Goal: Entertainment & Leisure: Consume media (video, audio)

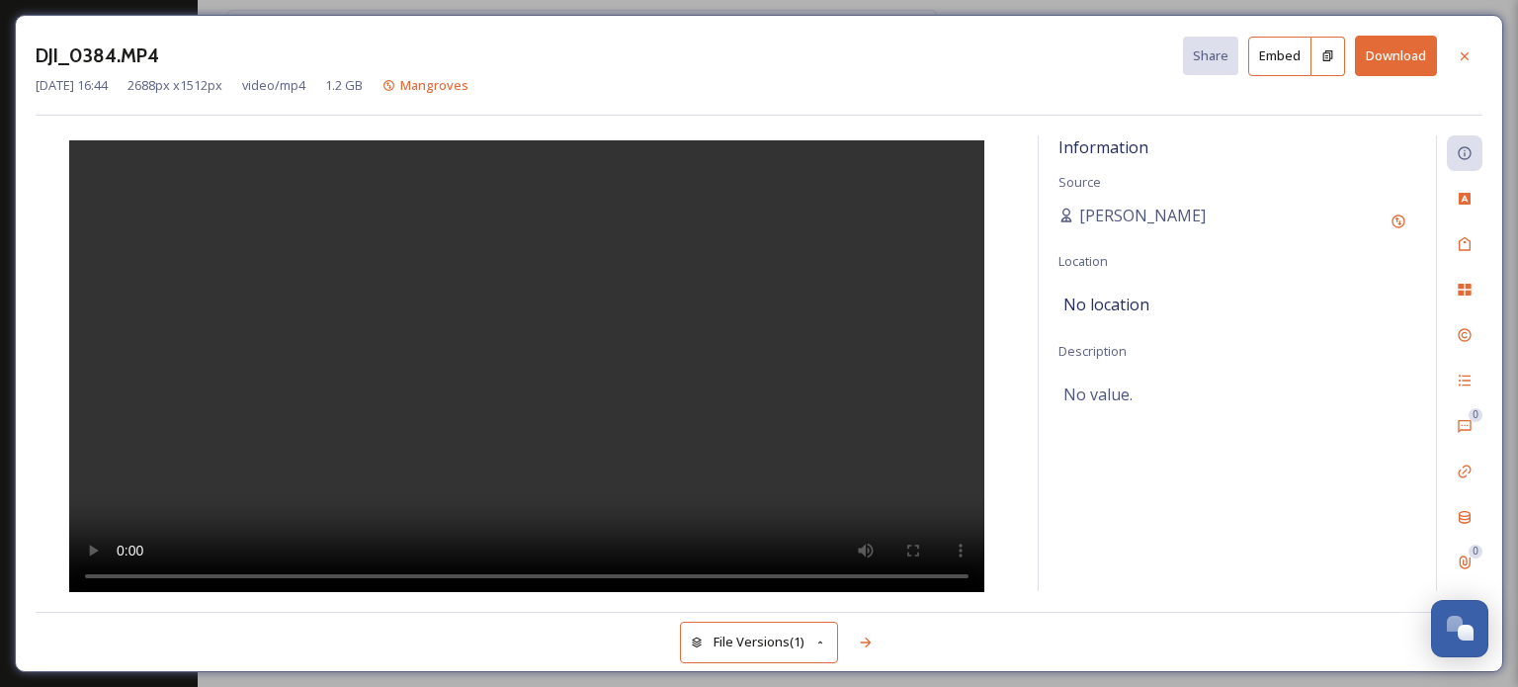
click at [564, 476] on video at bounding box center [526, 369] width 915 height 458
click at [1321, 500] on div "Information Source [PERSON_NAME] Location No location Description No value." at bounding box center [1237, 363] width 397 height 456
click at [759, 390] on video at bounding box center [526, 369] width 915 height 458
click at [1472, 53] on icon at bounding box center [1465, 56] width 16 height 16
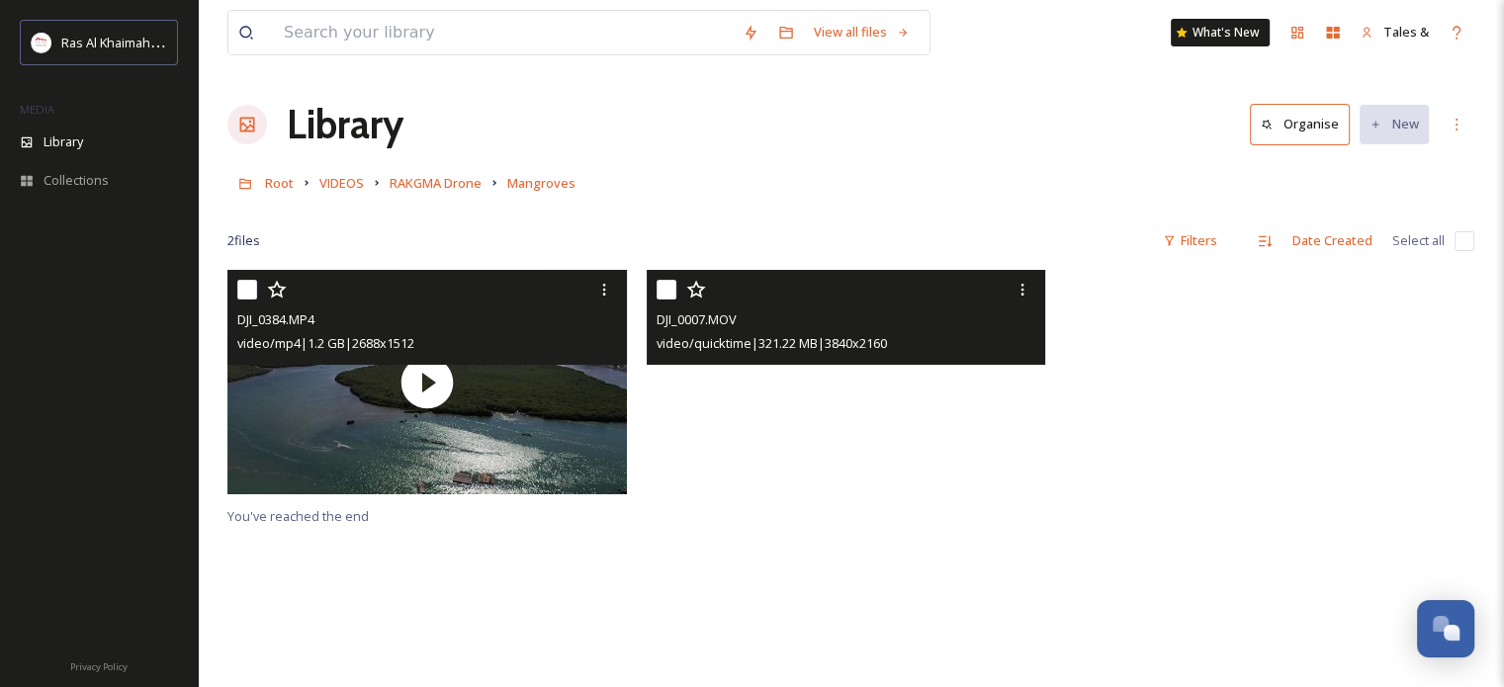
click at [766, 392] on video "DJI_0007.MOV" at bounding box center [846, 382] width 399 height 224
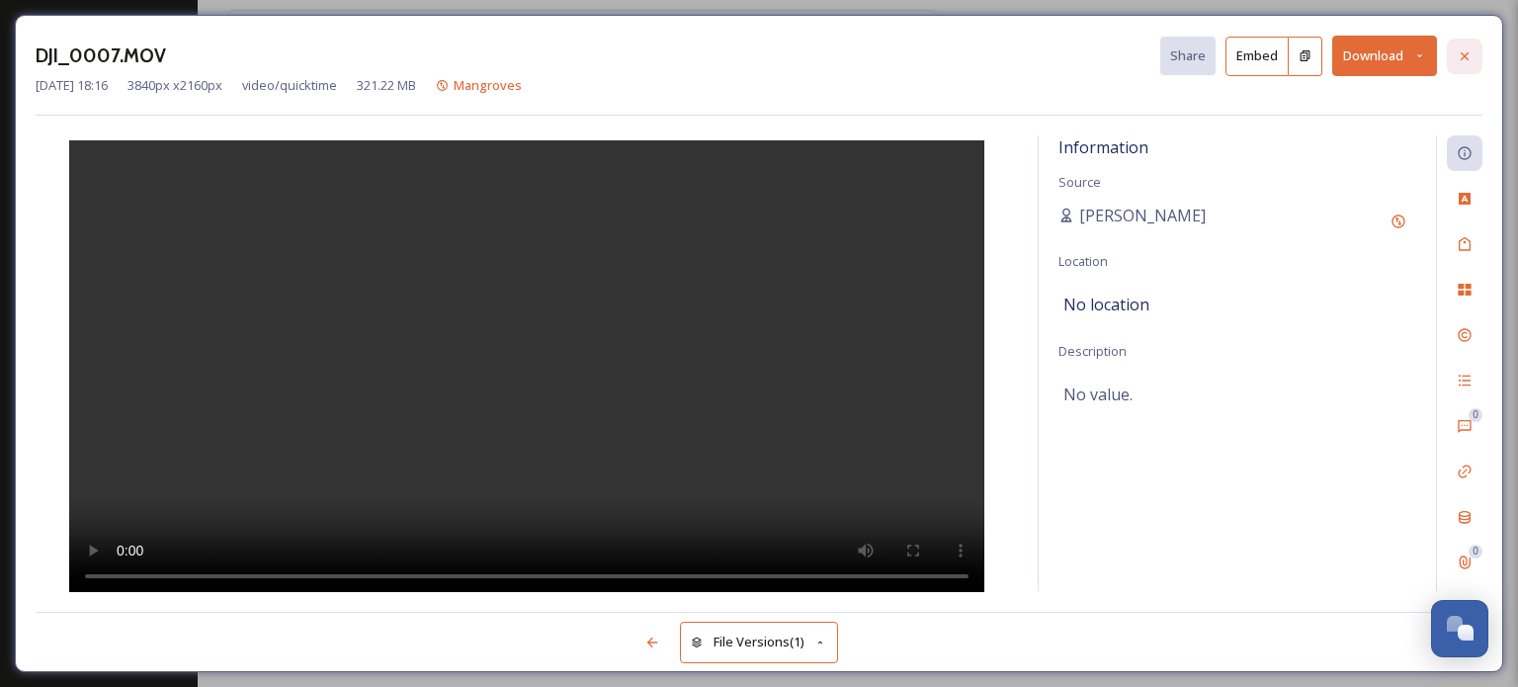
click at [1464, 57] on icon at bounding box center [1465, 56] width 16 height 16
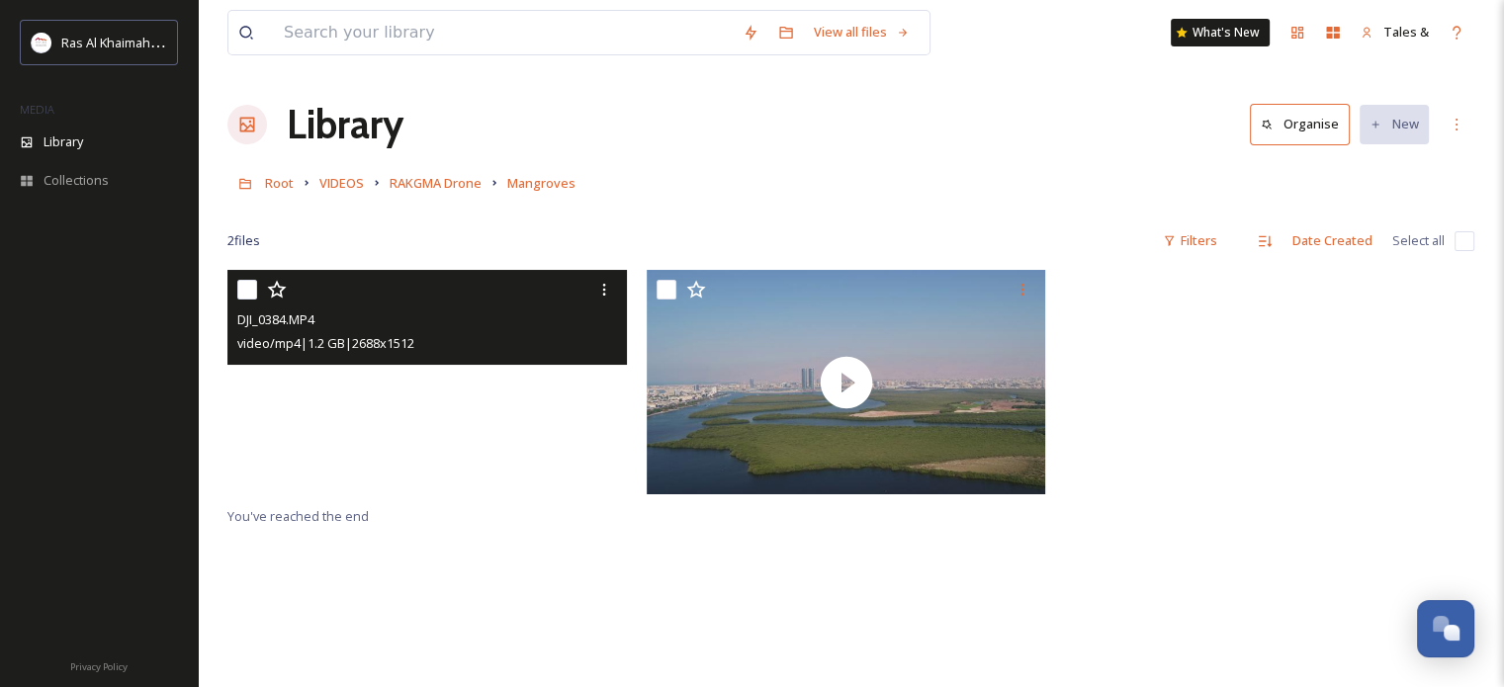
click at [436, 405] on video "DJI_0384.MP4" at bounding box center [426, 382] width 399 height 224
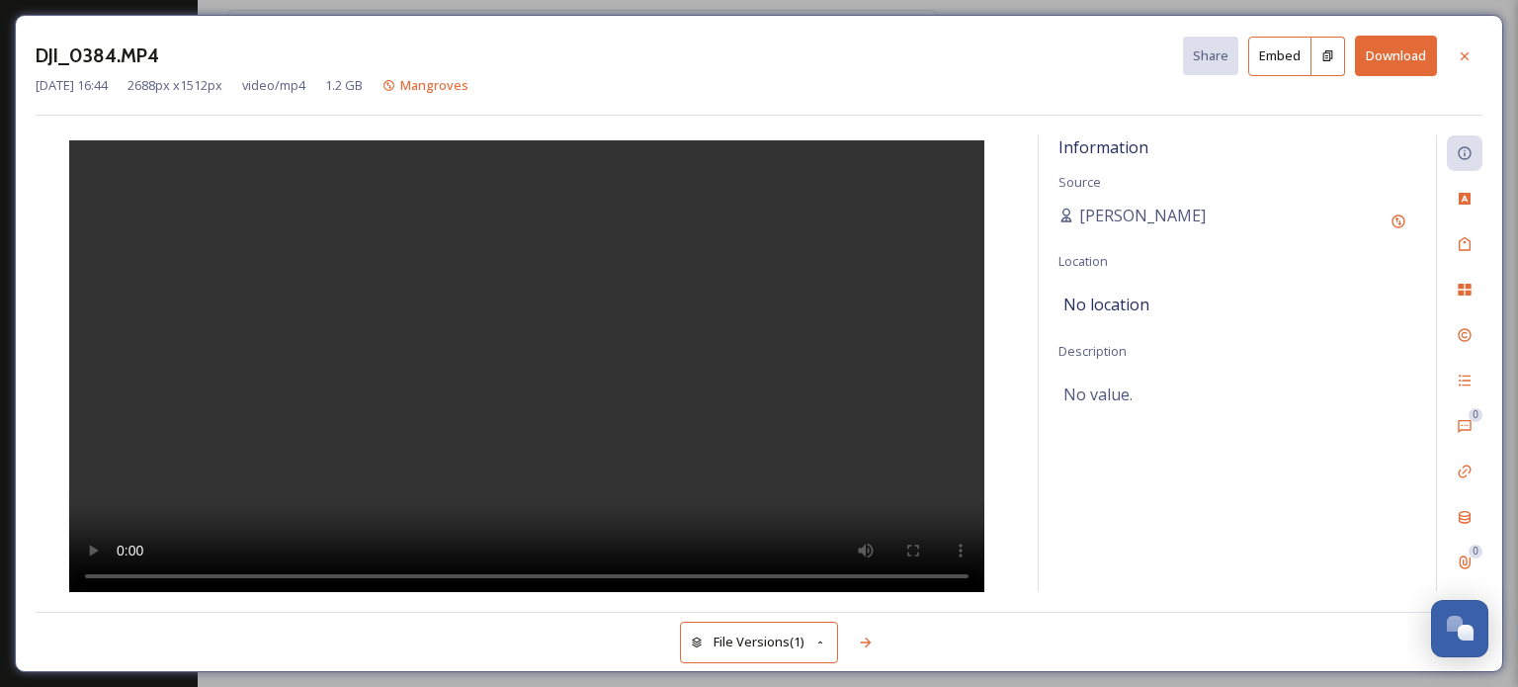
click at [1097, 554] on div "Information Source [PERSON_NAME] Location No location Description No value." at bounding box center [1237, 363] width 397 height 456
click at [729, 342] on video at bounding box center [526, 369] width 915 height 458
